Goal: Information Seeking & Learning: Learn about a topic

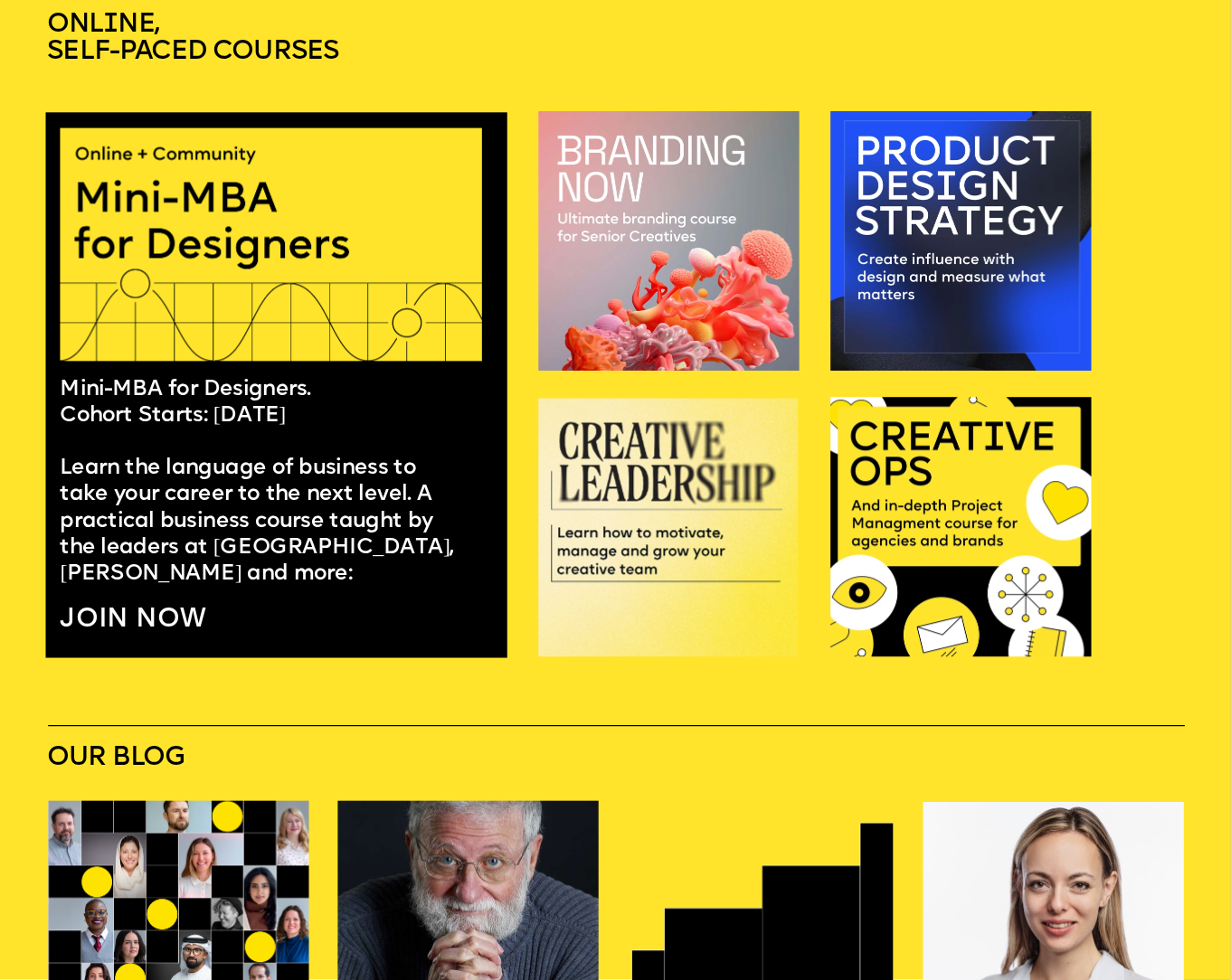
scroll to position [1129, 0]
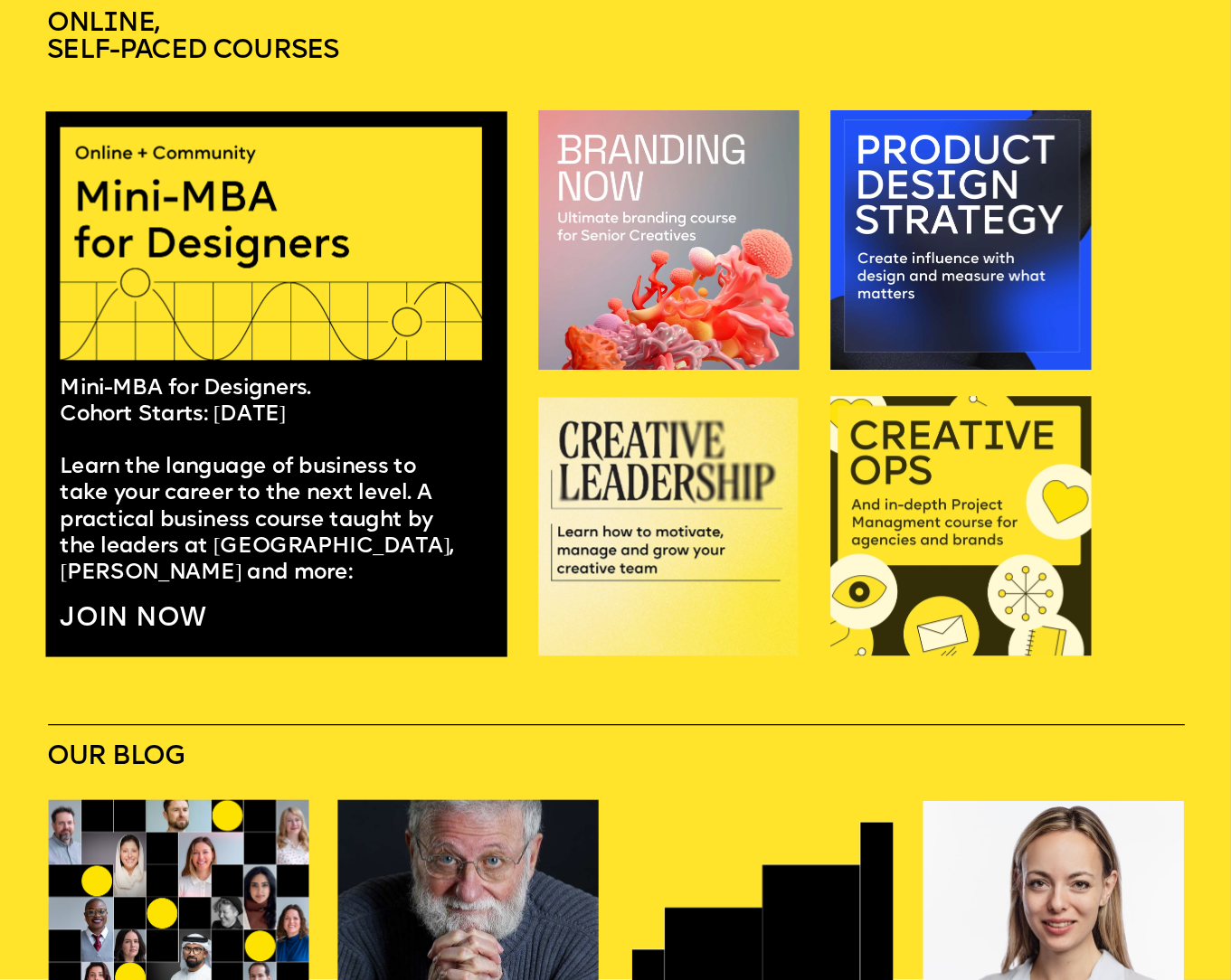
click at [915, 463] on img at bounding box center [960, 526] width 260 height 259
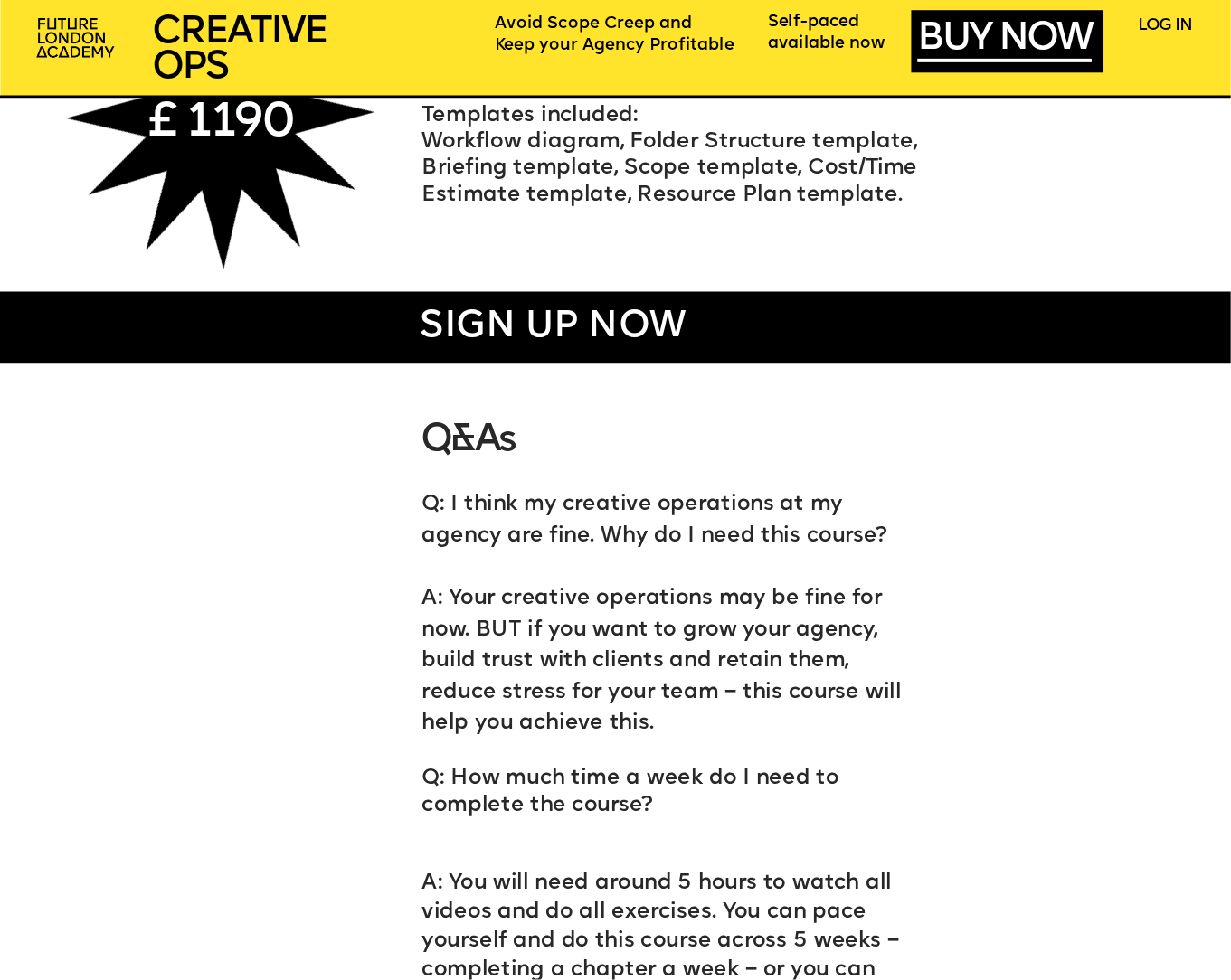
scroll to position [7900, 0]
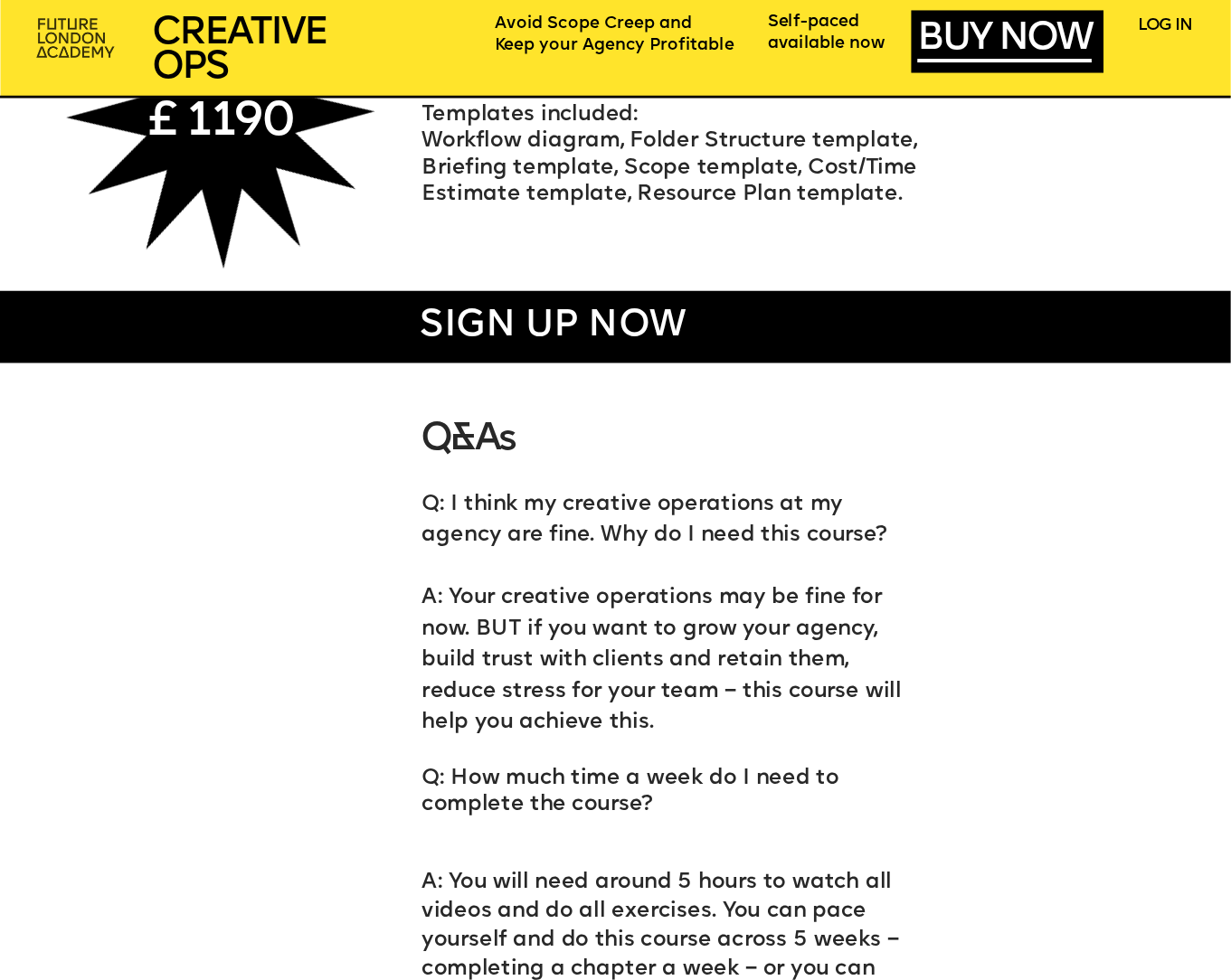
click at [60, 50] on img at bounding box center [78, 38] width 95 height 56
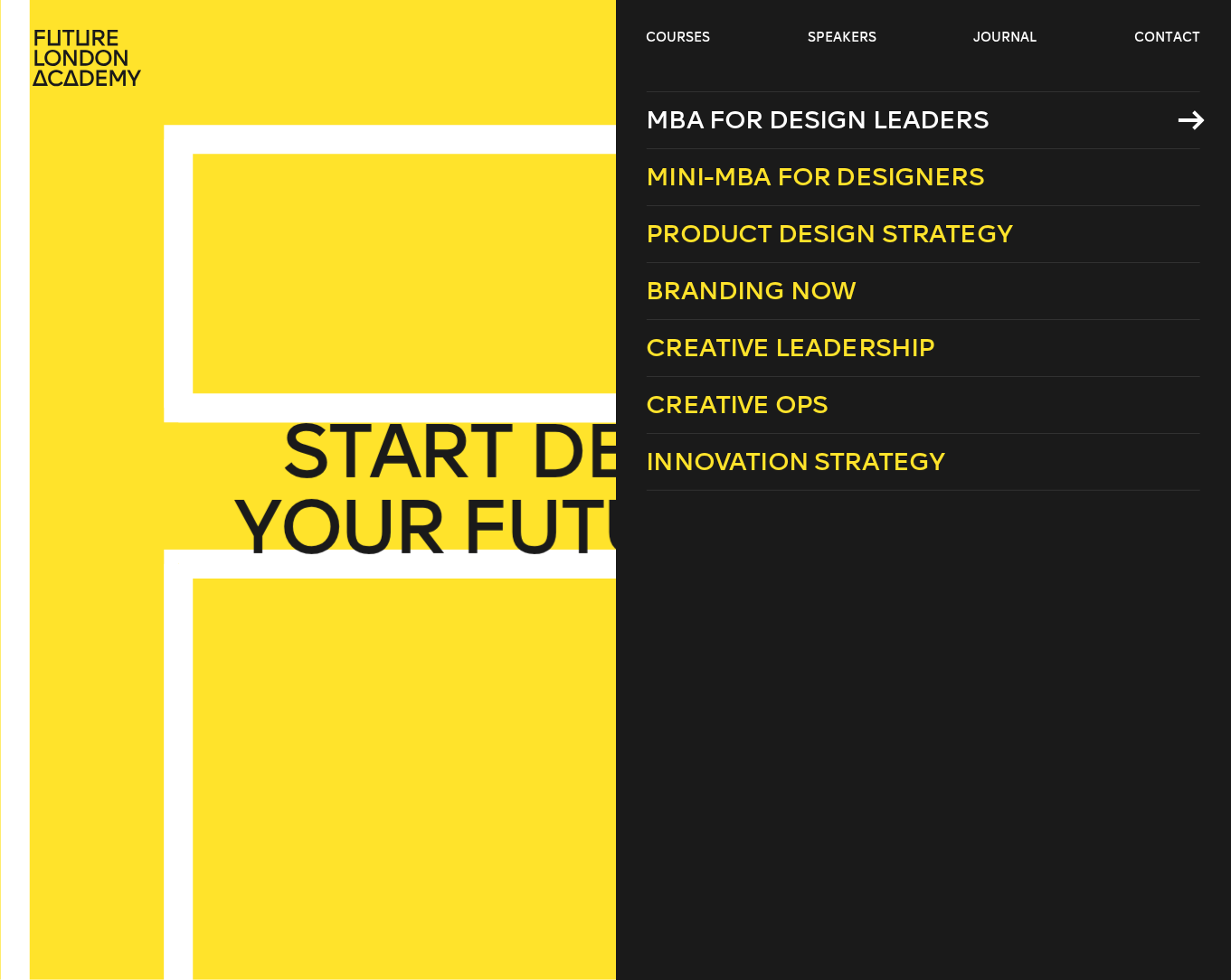
click at [721, 122] on span "MBA for Design Leaders" at bounding box center [819, 120] width 343 height 30
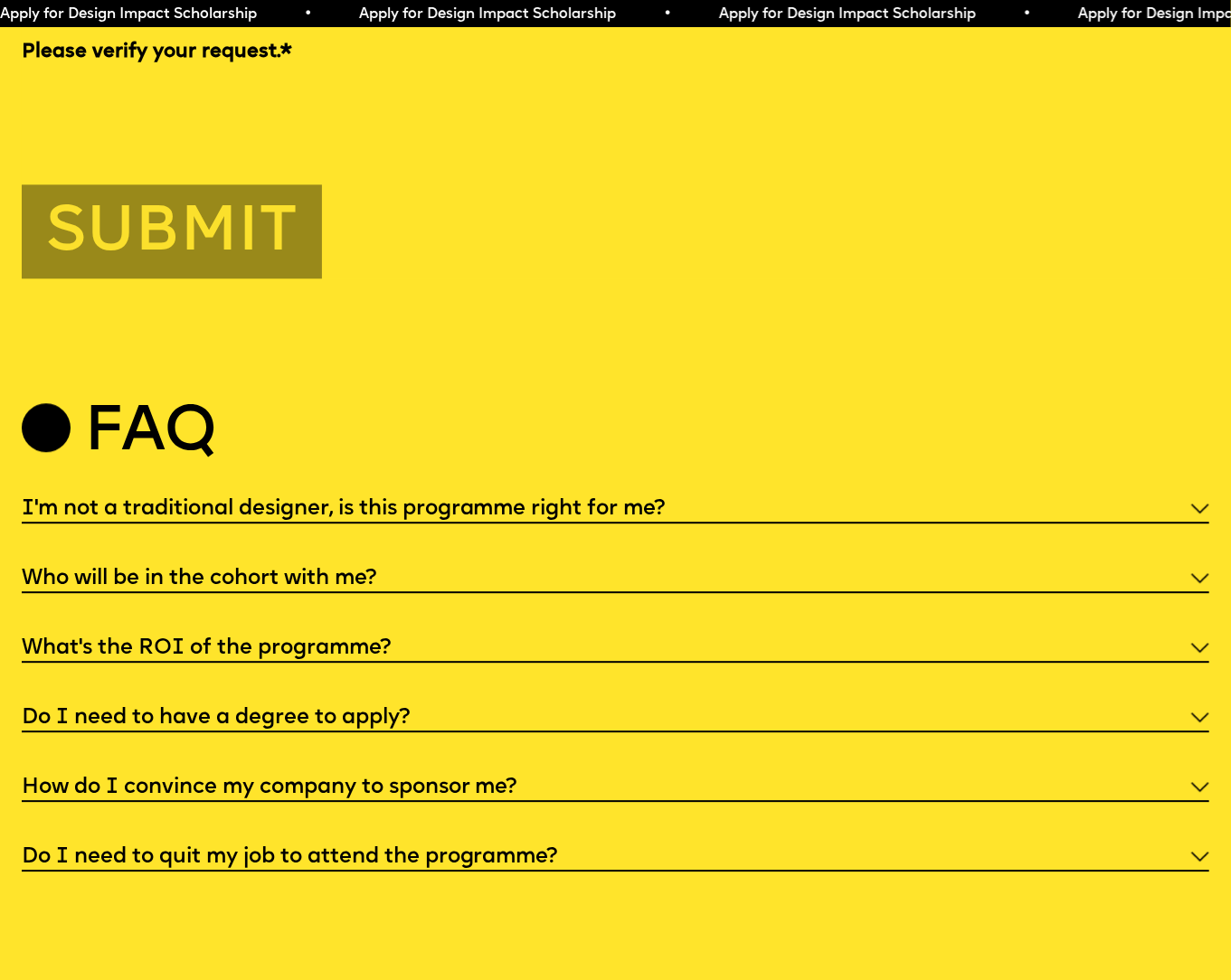
scroll to position [6082, 0]
click at [283, 848] on h5 "Do I need to quit my job to attend the programme?" at bounding box center [290, 857] width 537 height 18
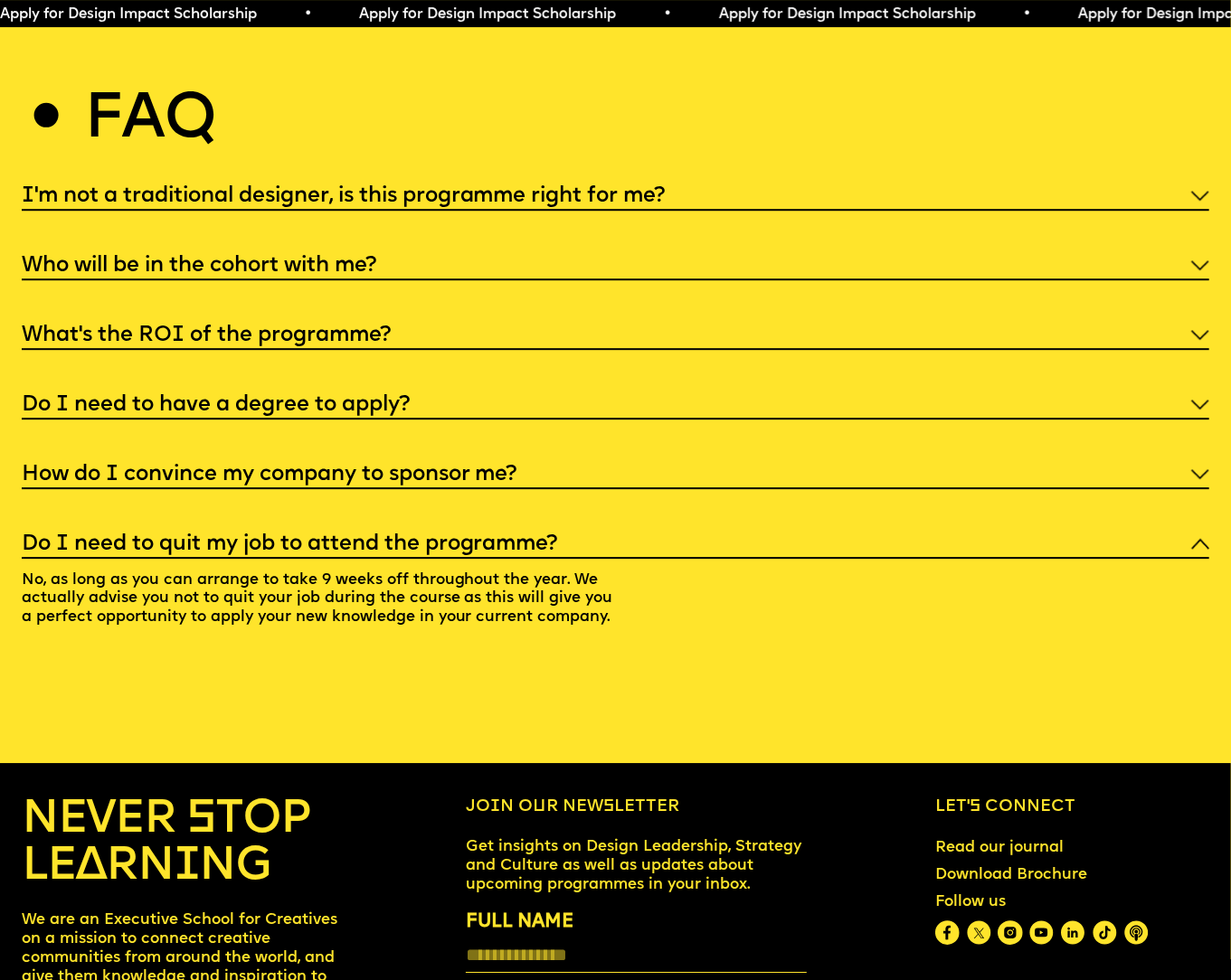
scroll to position [6396, 0]
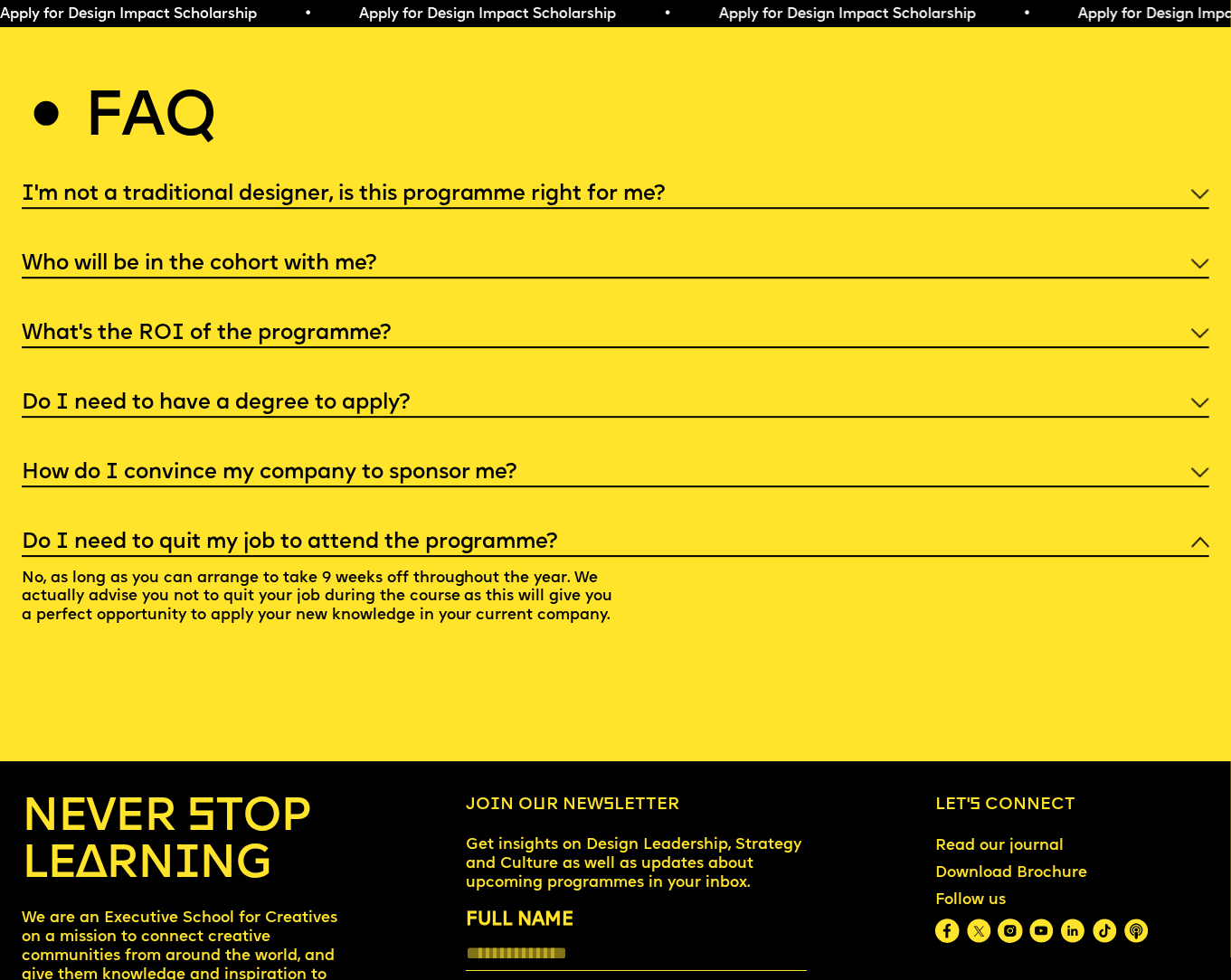
click at [305, 255] on h5 "Who will be in the cohort with me?" at bounding box center [199, 264] width 354 height 18
